Goal: Find specific page/section: Find specific page/section

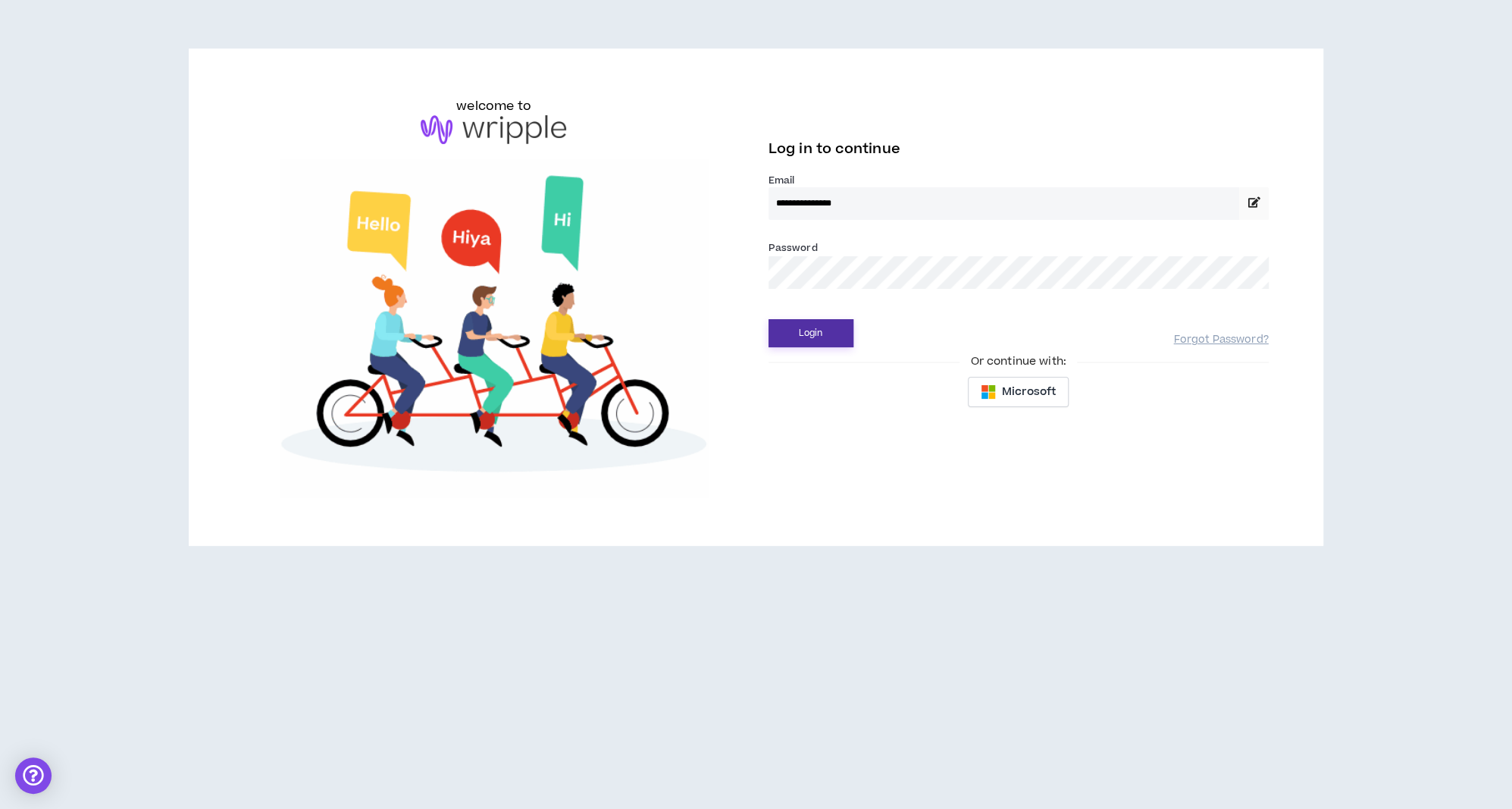
click at [836, 337] on button "Login" at bounding box center [811, 333] width 85 height 28
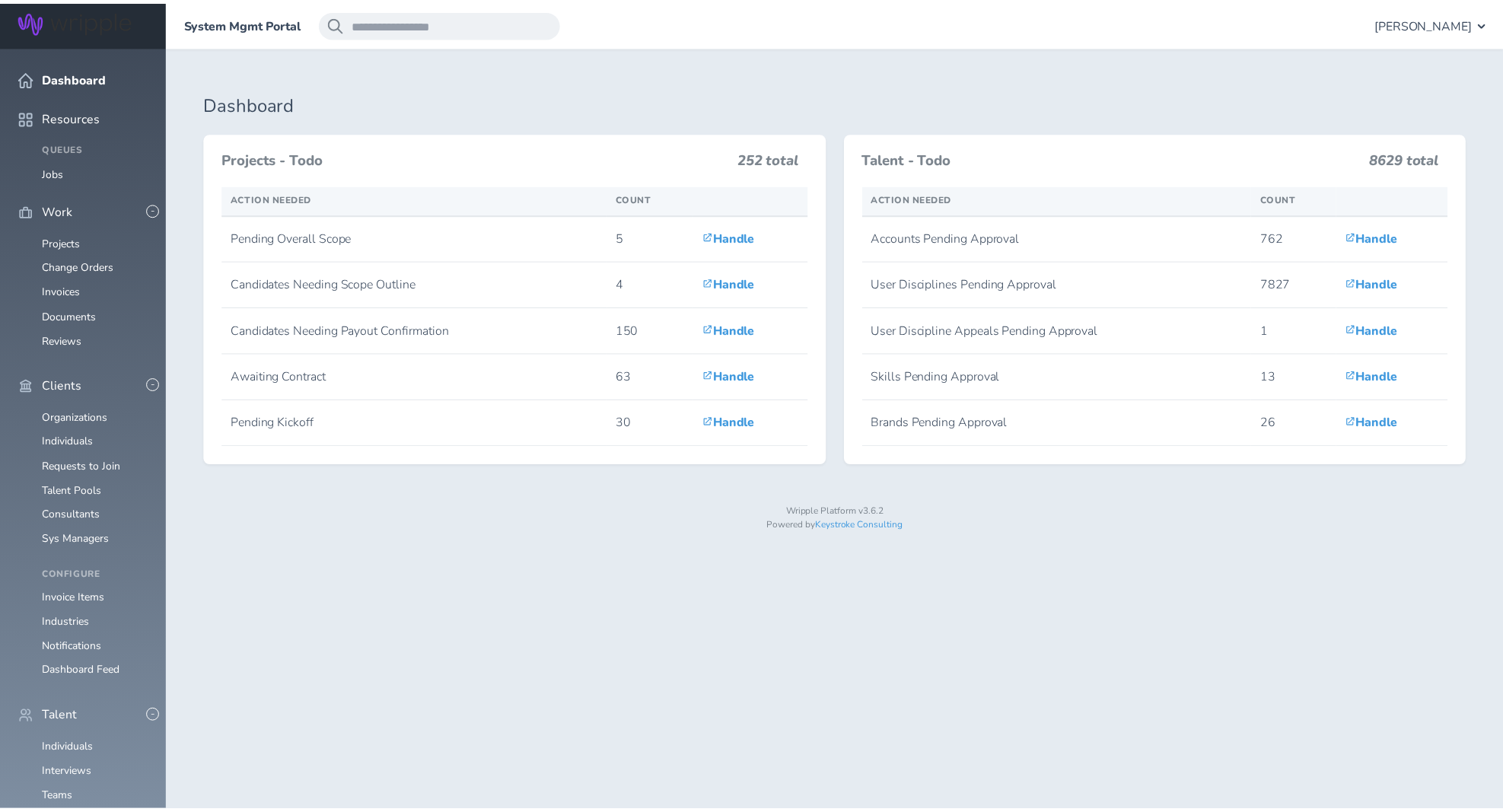
scroll to position [238, 0]
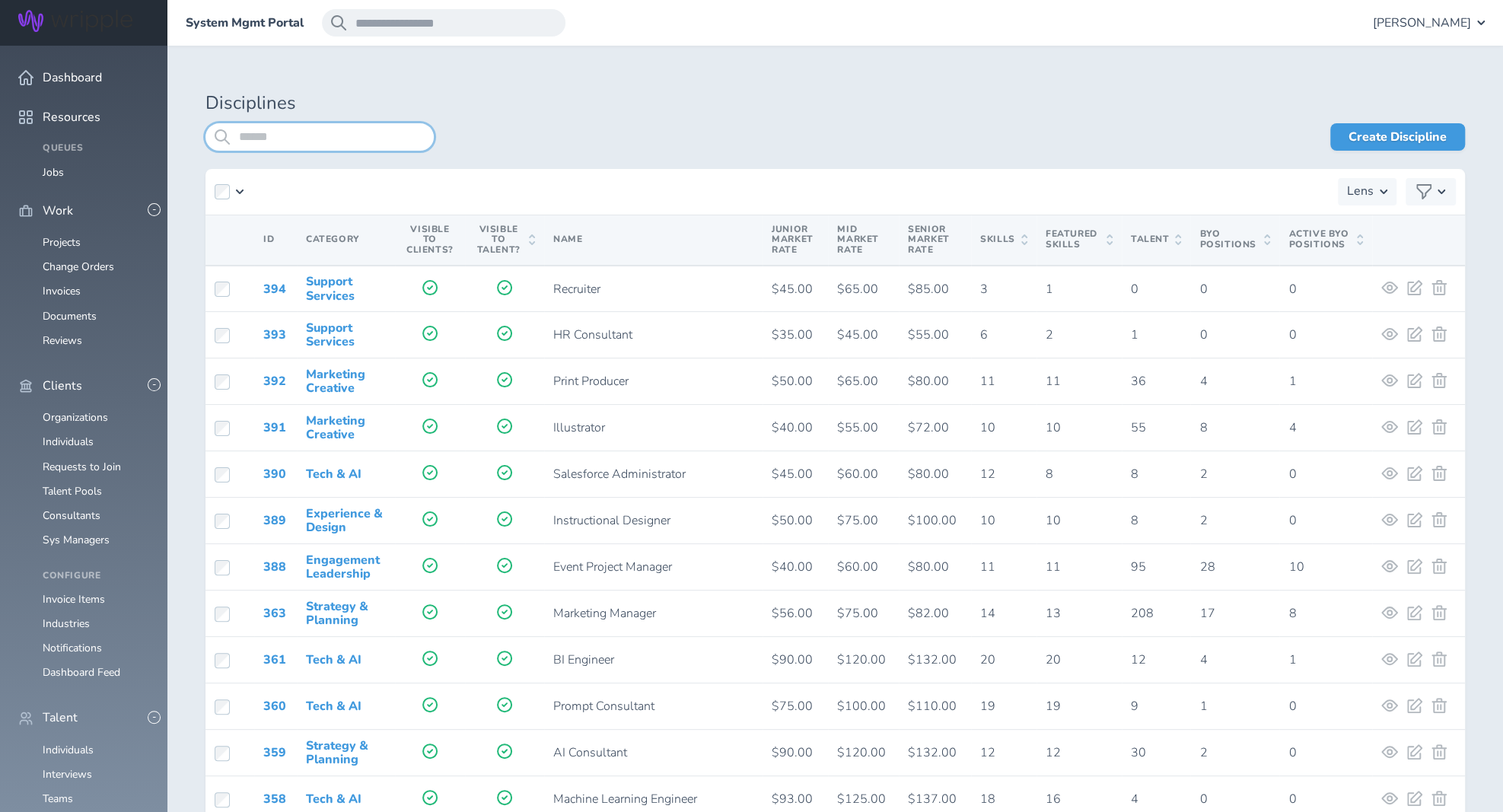
click at [275, 141] on input "search" at bounding box center [320, 137] width 228 height 28
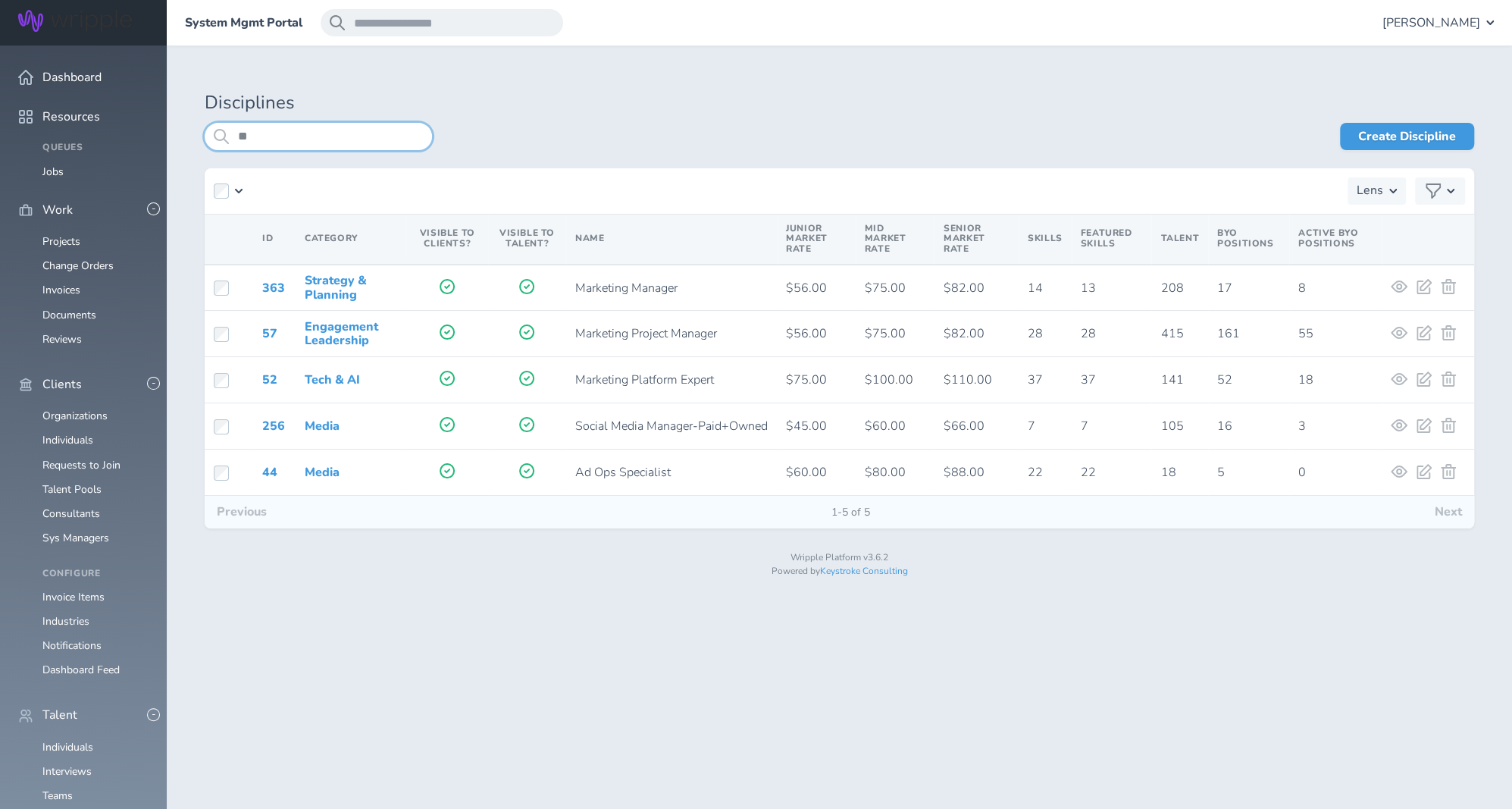
type input "*"
